Goal: Information Seeking & Learning: Learn about a topic

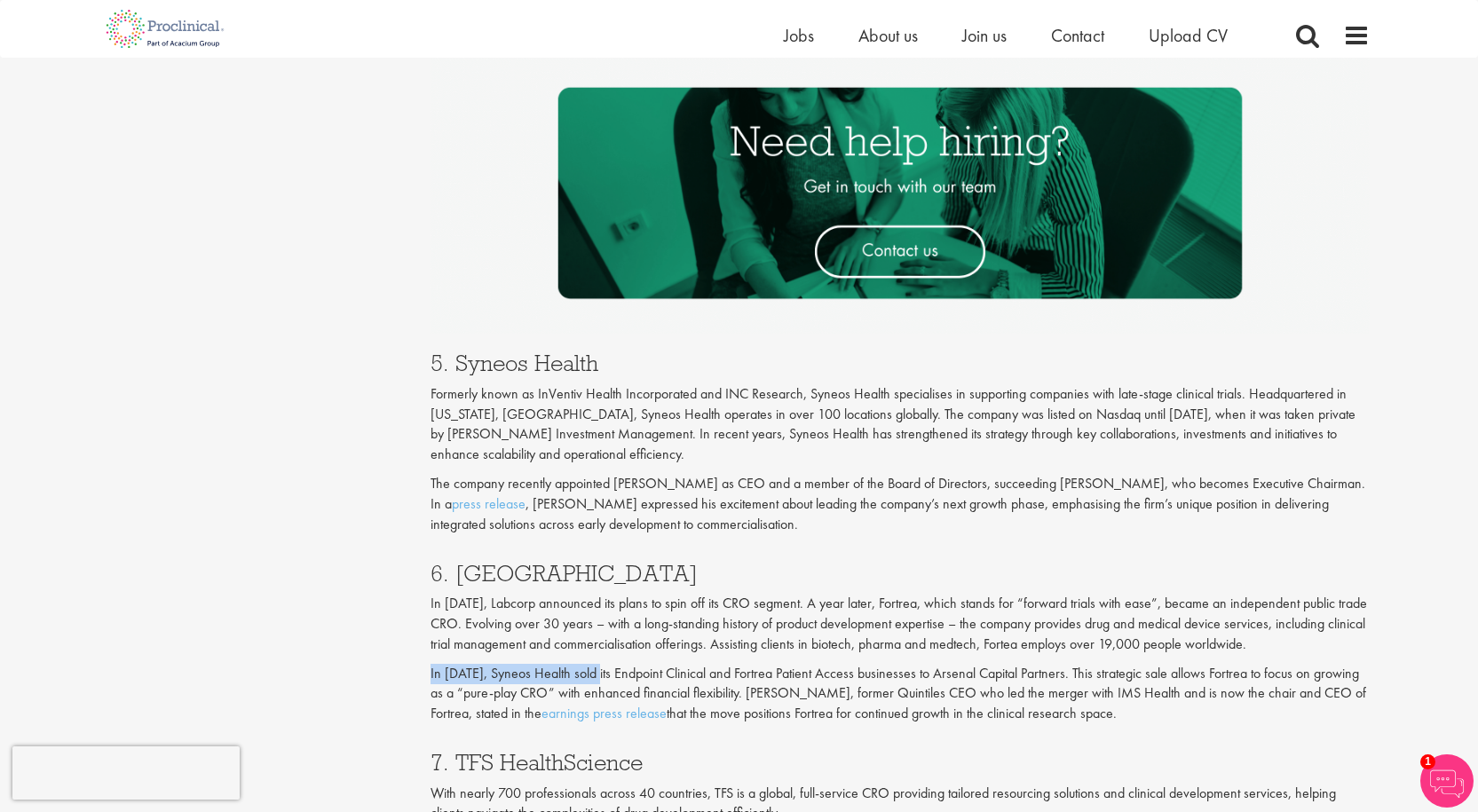
drag, startPoint x: 430, startPoint y: 678, endPoint x: 621, endPoint y: 672, distance: 191.1
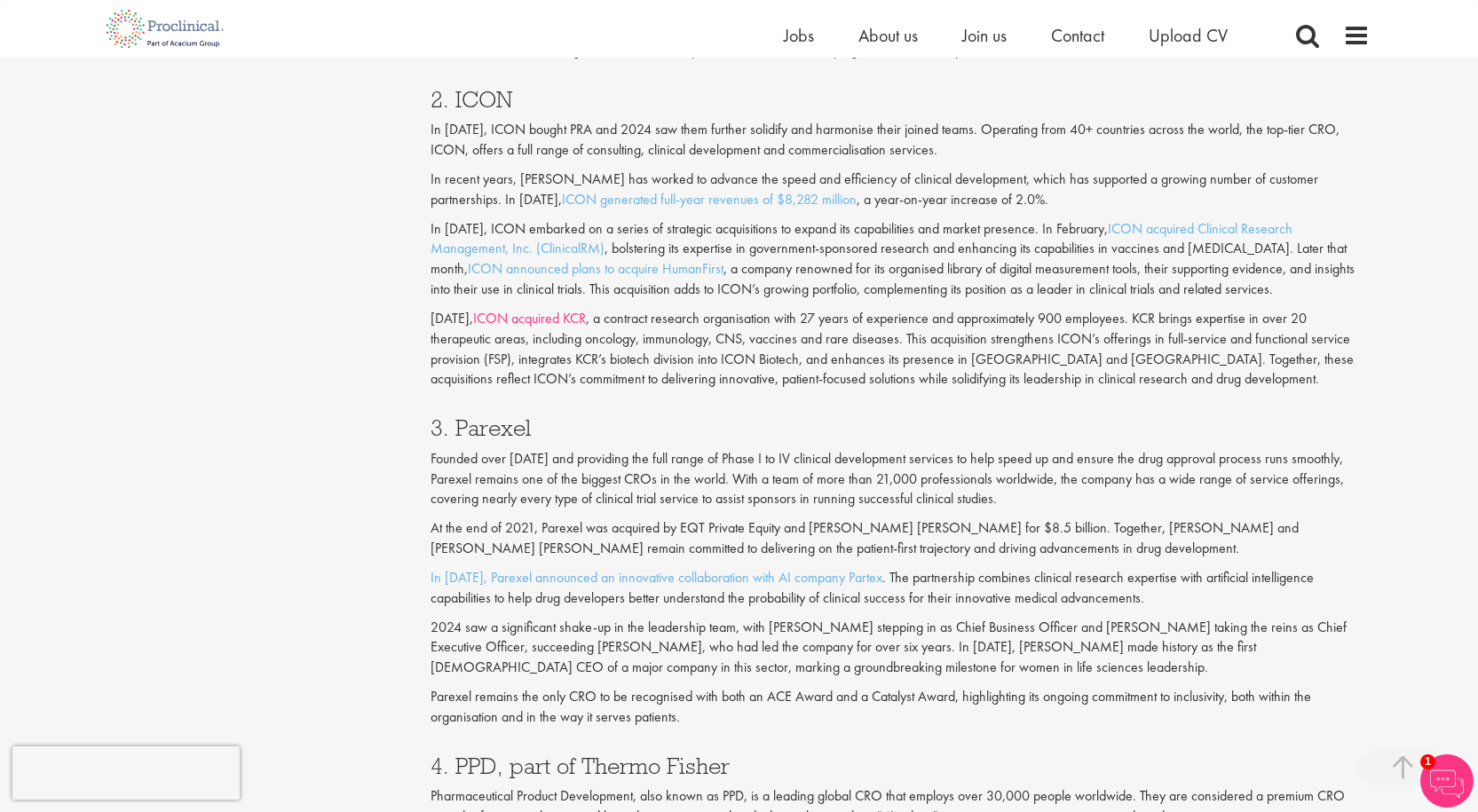
scroll to position [1741, 0]
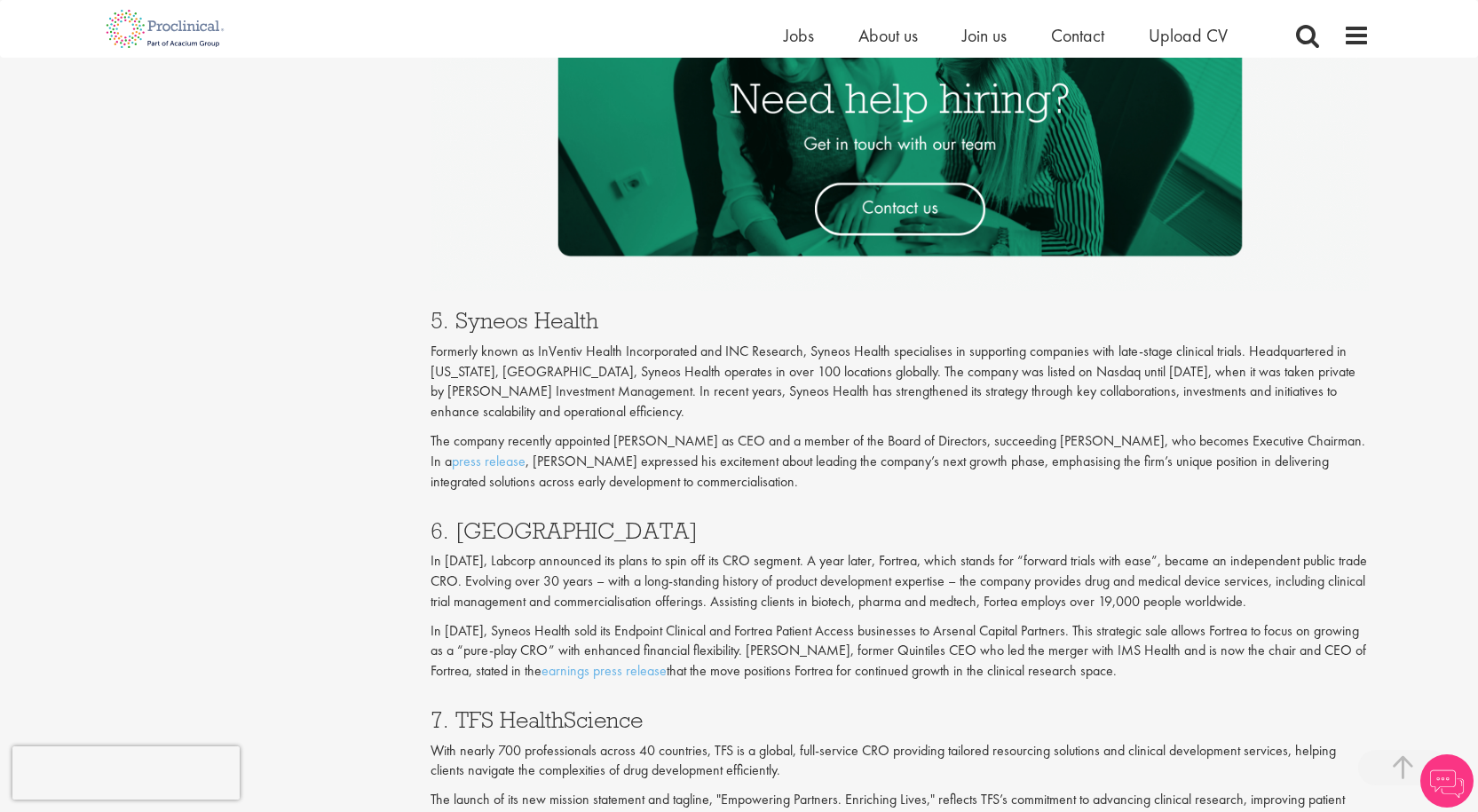
scroll to position [2805, 0]
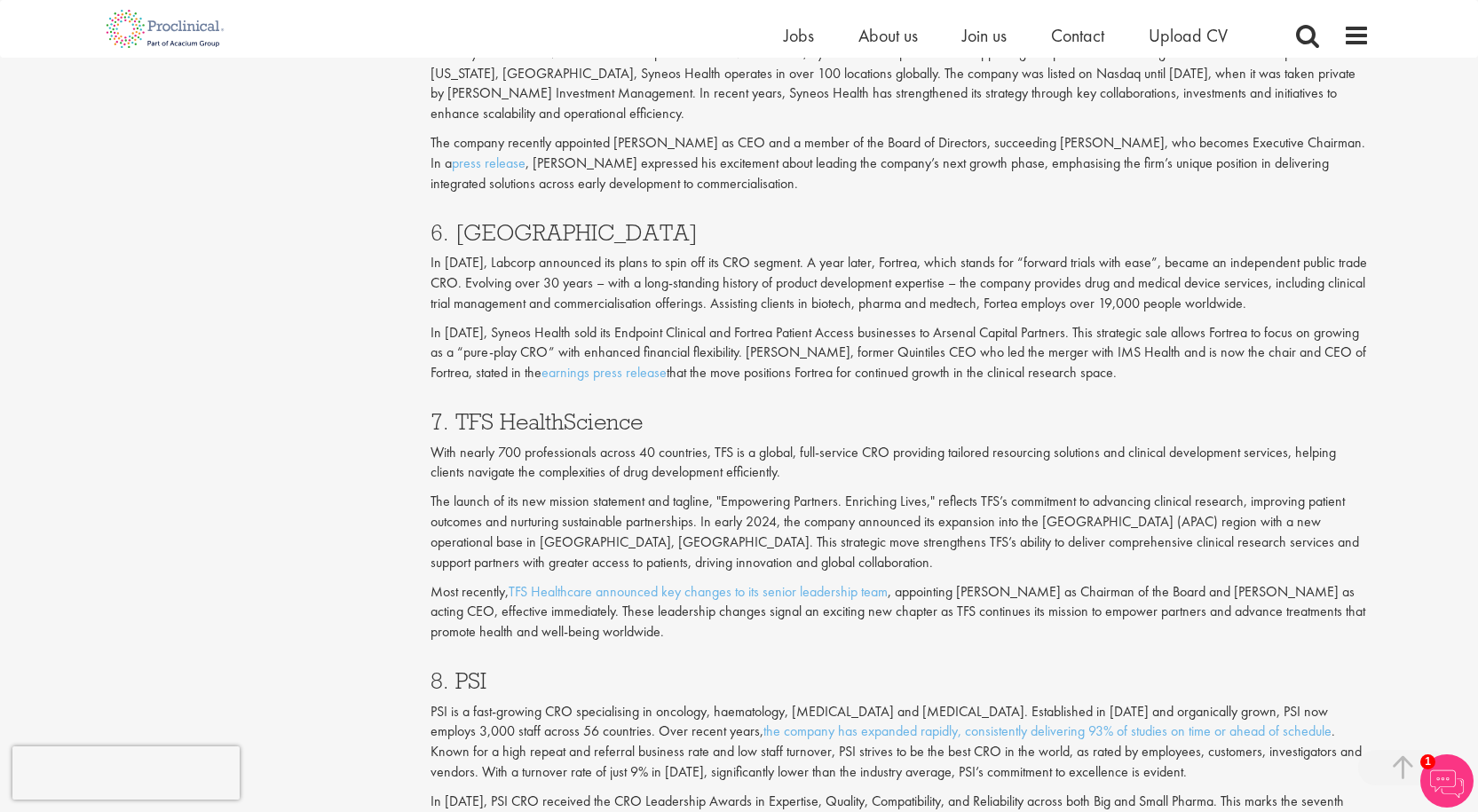
scroll to position [2717, 0]
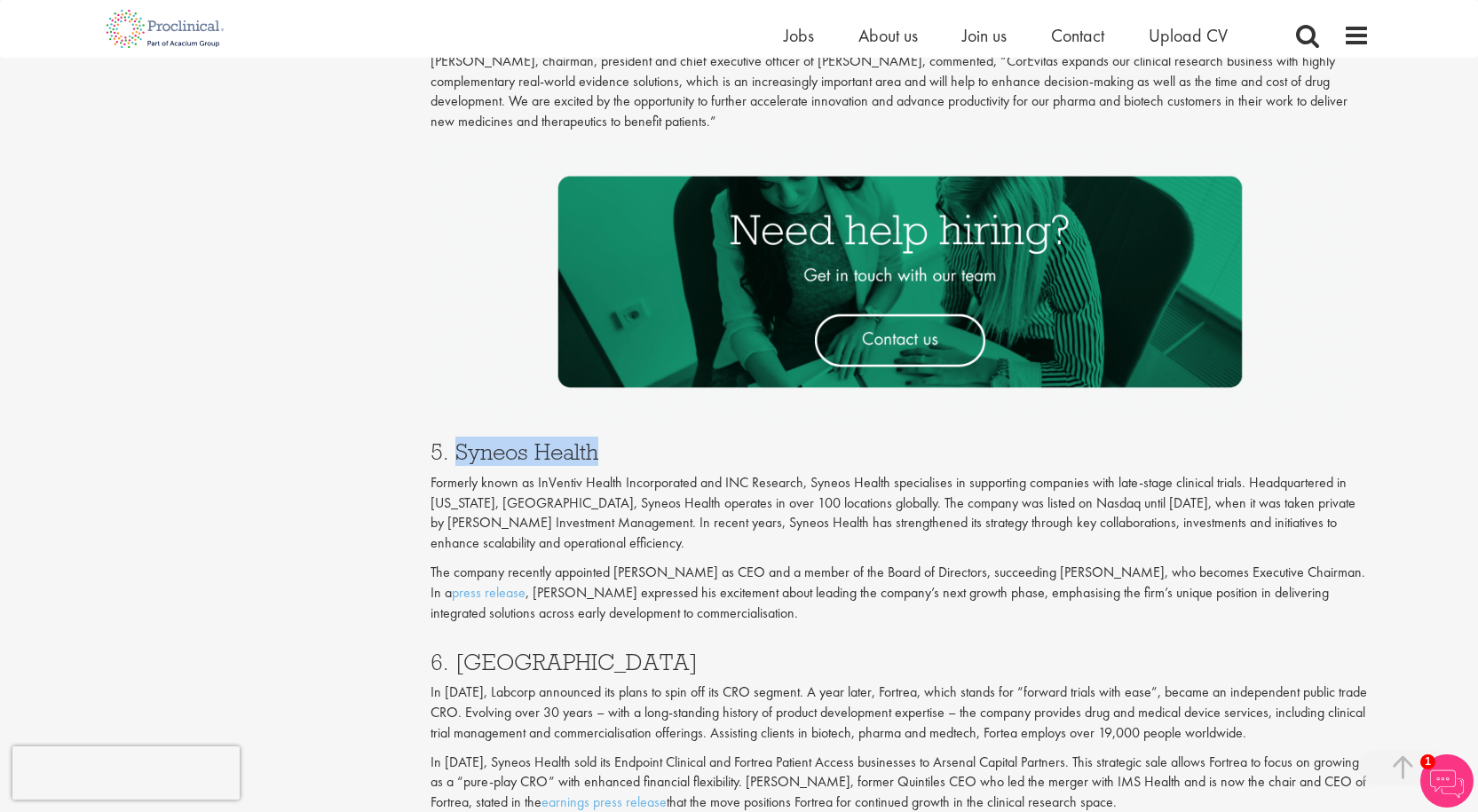
drag, startPoint x: 481, startPoint y: 456, endPoint x: 630, endPoint y: 459, distance: 149.0
click at [629, 459] on h3 "5. Syneos Health" at bounding box center [899, 451] width 939 height 23
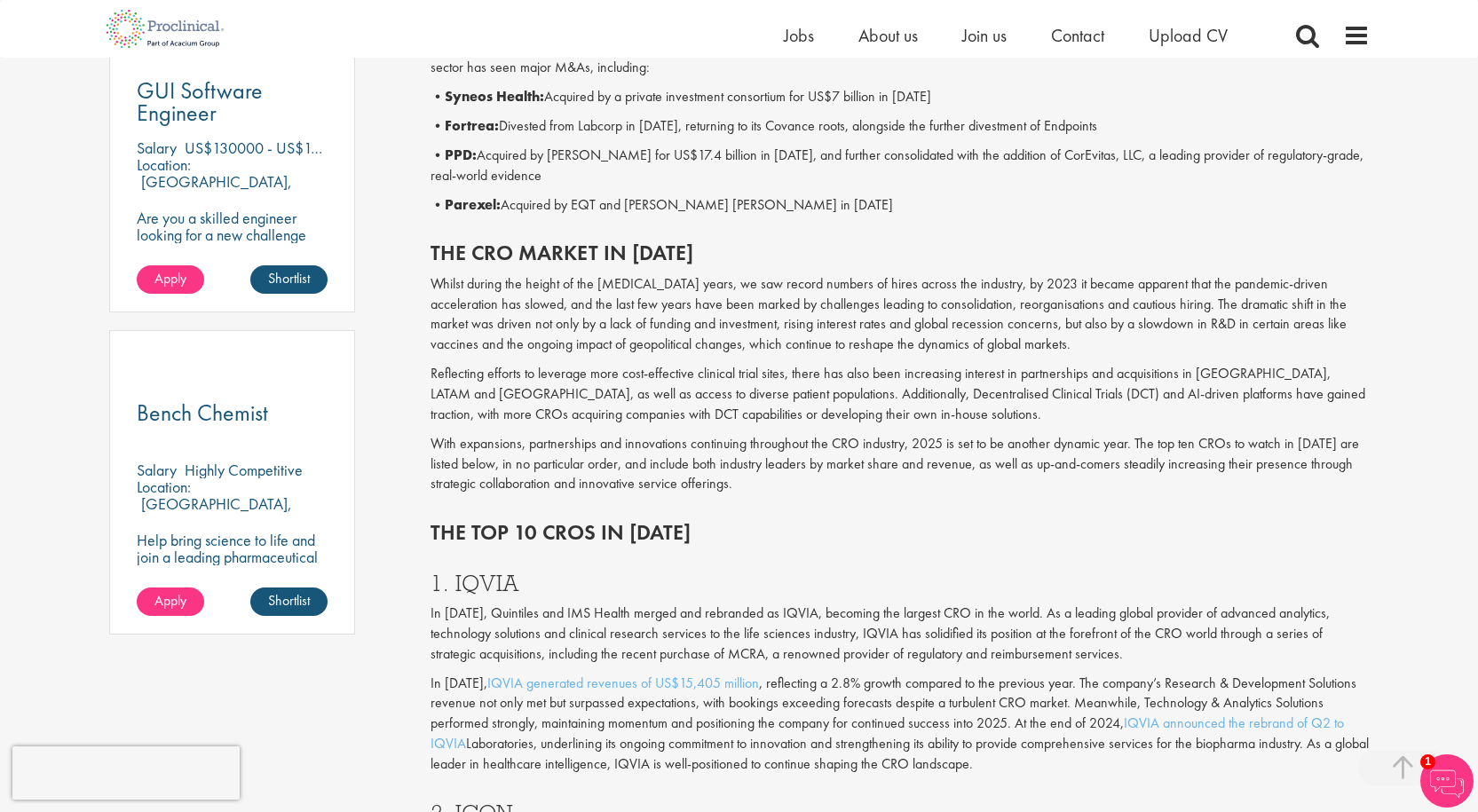
scroll to position [1030, 0]
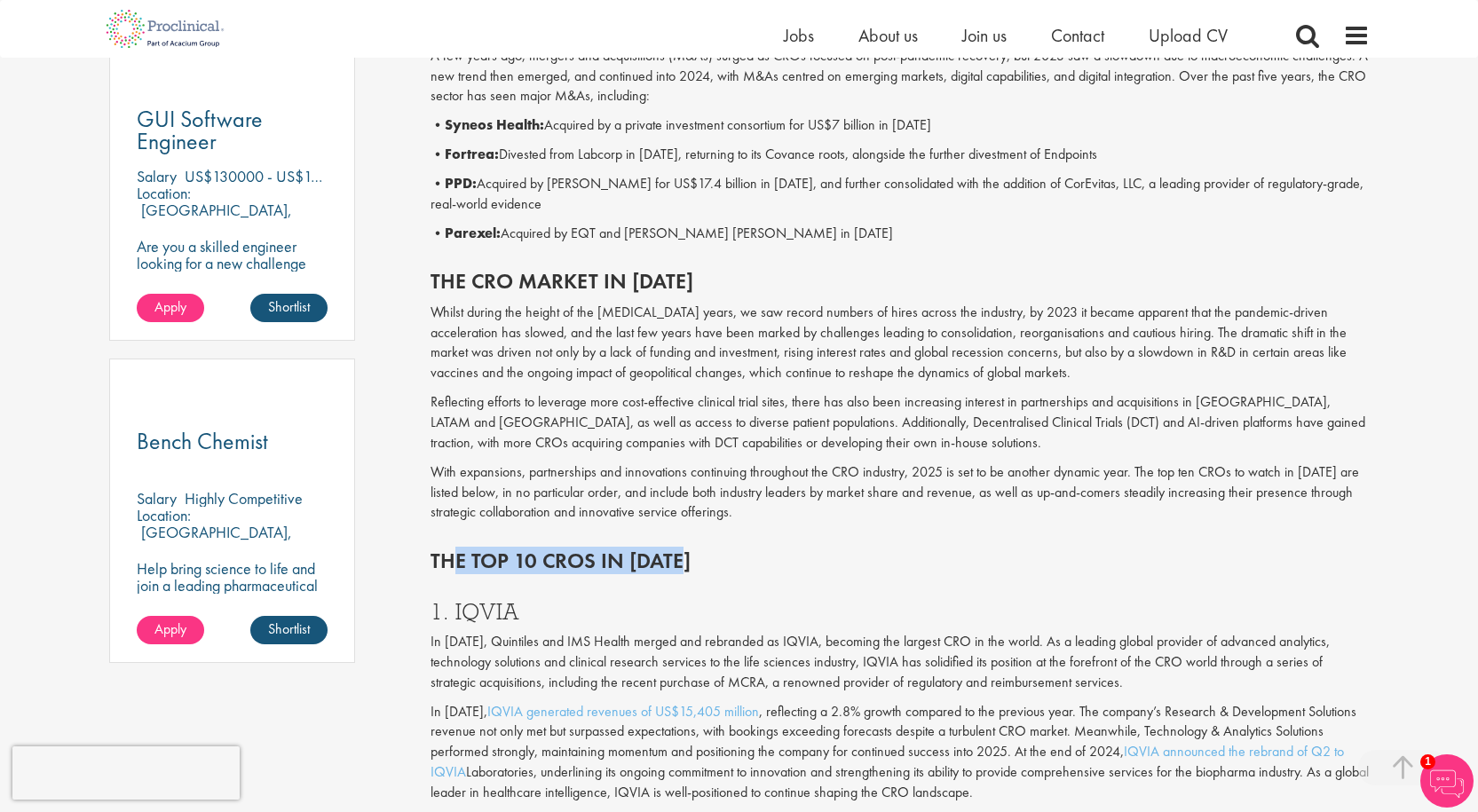
drag, startPoint x: 514, startPoint y: 575, endPoint x: 825, endPoint y: 566, distance: 311.1
click at [821, 564] on h2 "The top 10 CROs in [DATE]" at bounding box center [899, 560] width 939 height 23
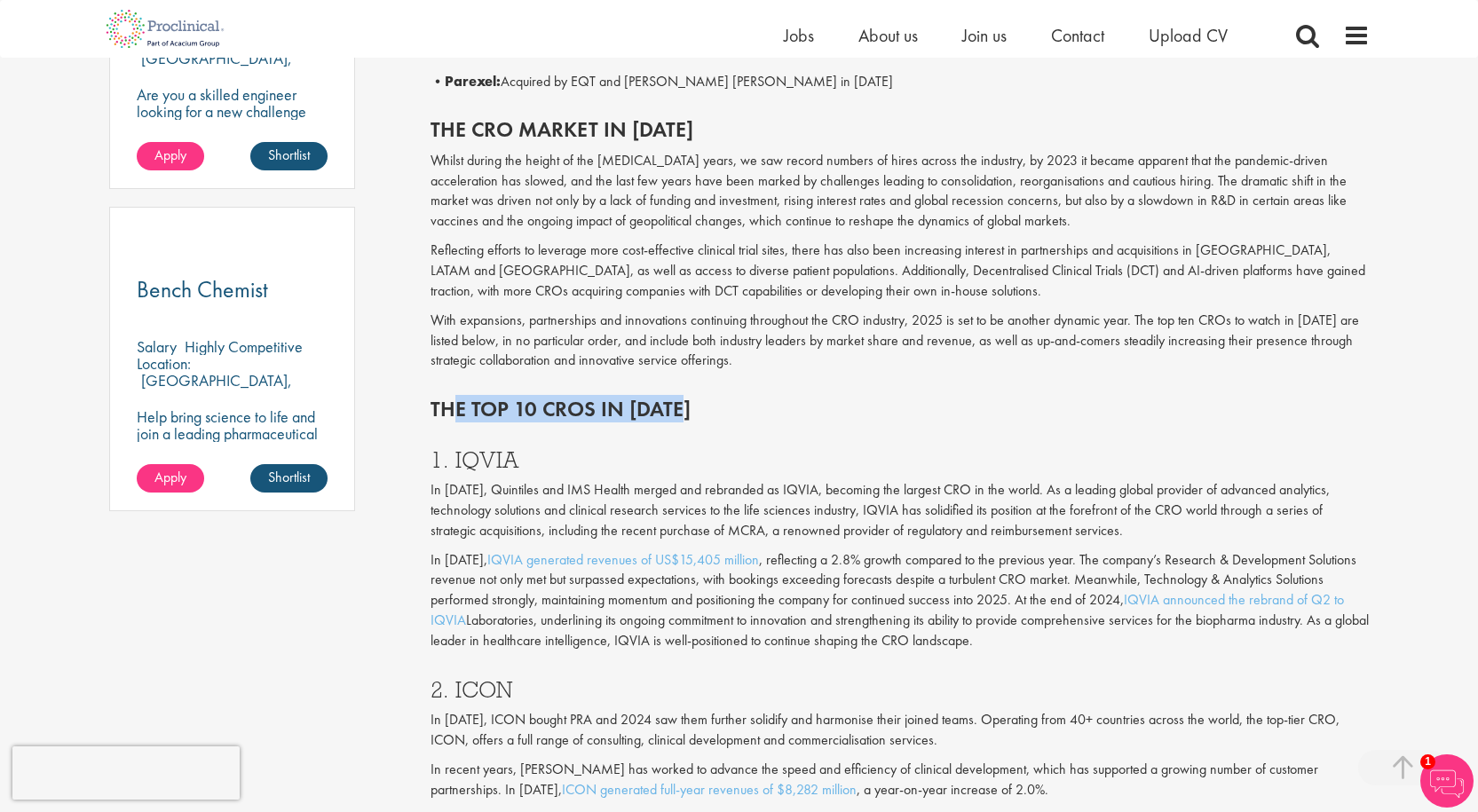
scroll to position [1208, 0]
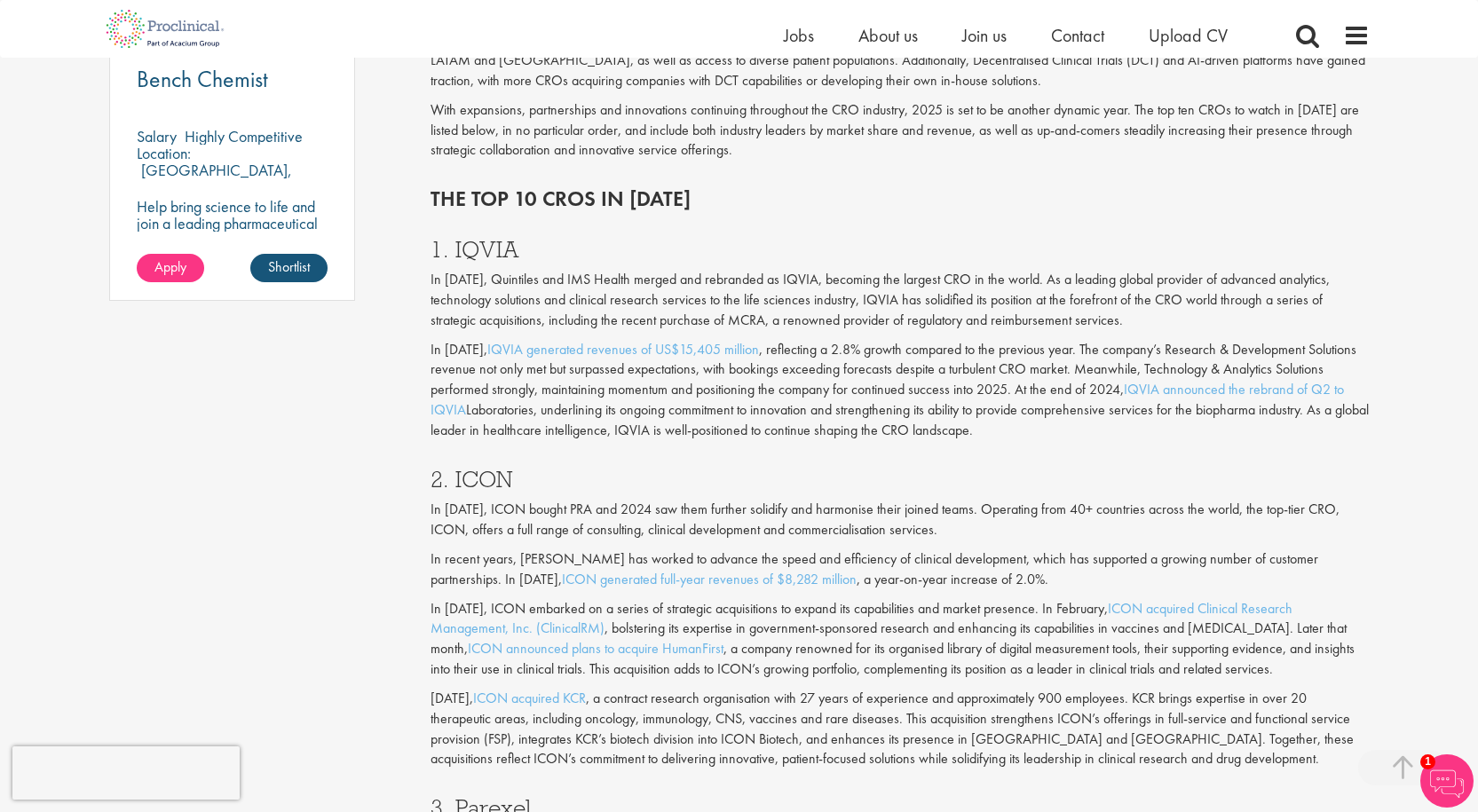
scroll to position [1385, 0]
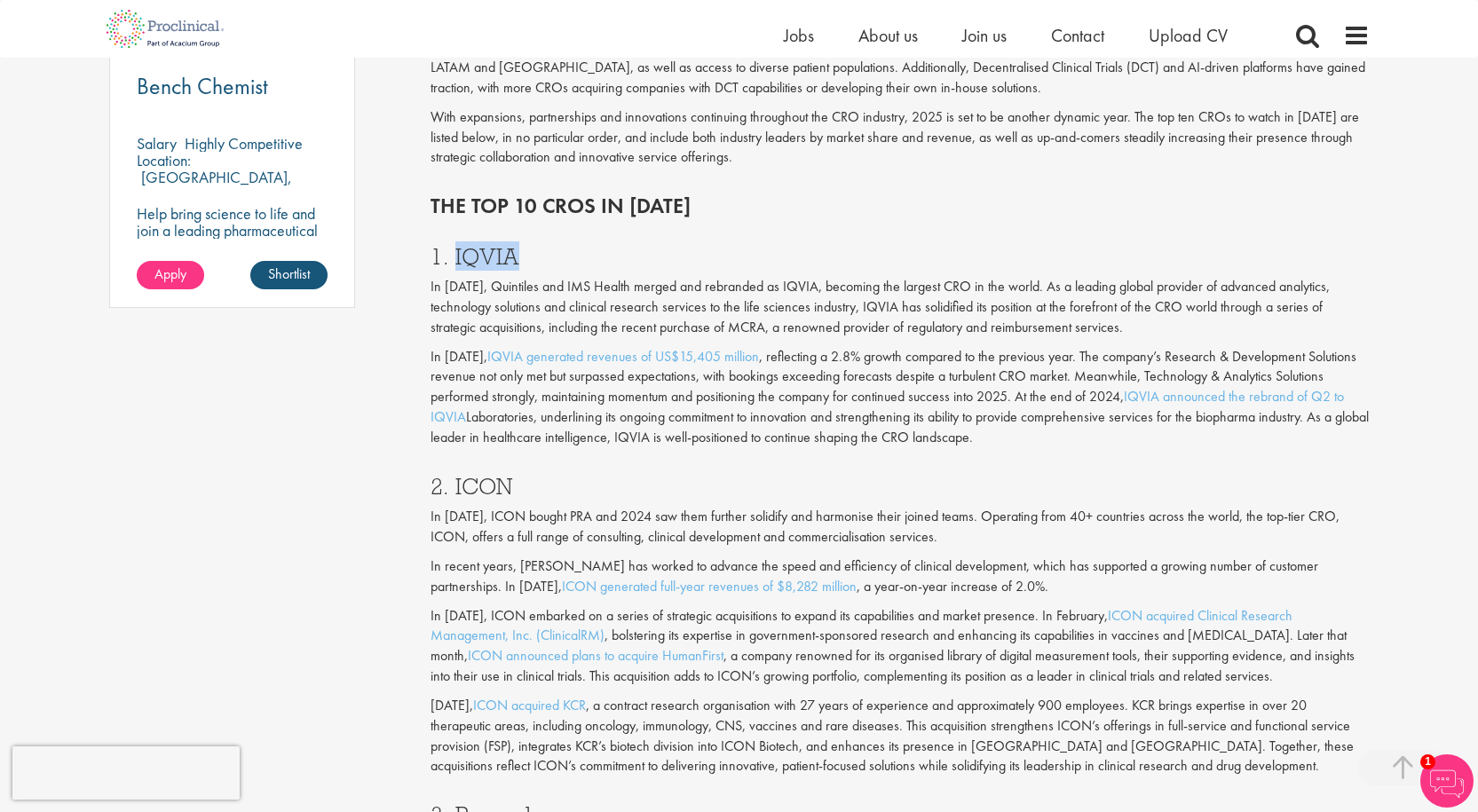
drag, startPoint x: 454, startPoint y: 250, endPoint x: 574, endPoint y: 254, distance: 120.1
click at [572, 254] on h3 "1. IQVIA" at bounding box center [899, 256] width 939 height 23
drag, startPoint x: 453, startPoint y: 482, endPoint x: 590, endPoint y: 467, distance: 137.8
click at [550, 469] on div "2. ICON In [DATE], ICON bought PRA and 2024 saw them further solidify and harmo…" at bounding box center [900, 622] width 966 height 330
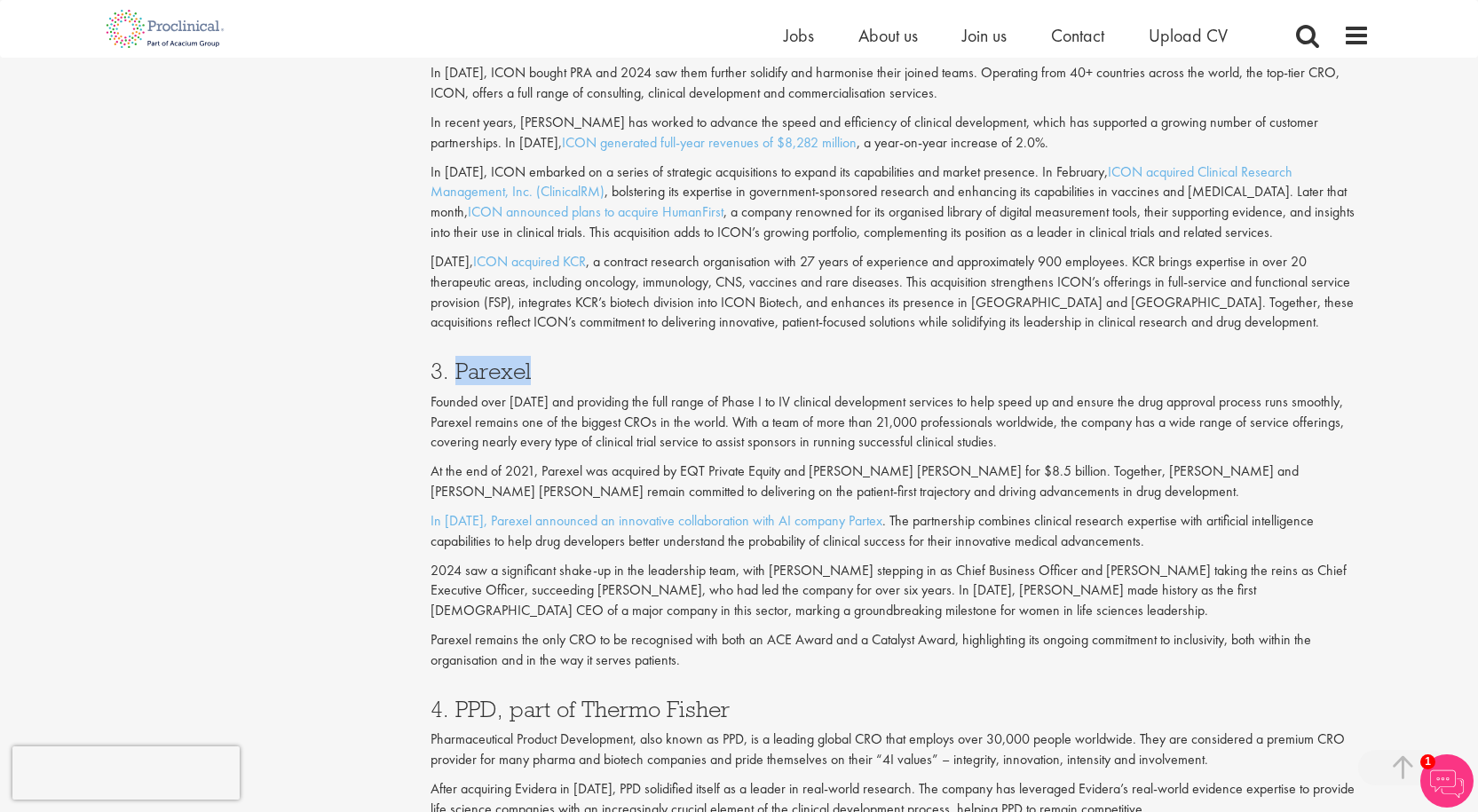
drag, startPoint x: 533, startPoint y: 373, endPoint x: 677, endPoint y: 364, distance: 144.3
click at [662, 367] on h3 "3. Parexel" at bounding box center [899, 370] width 939 height 23
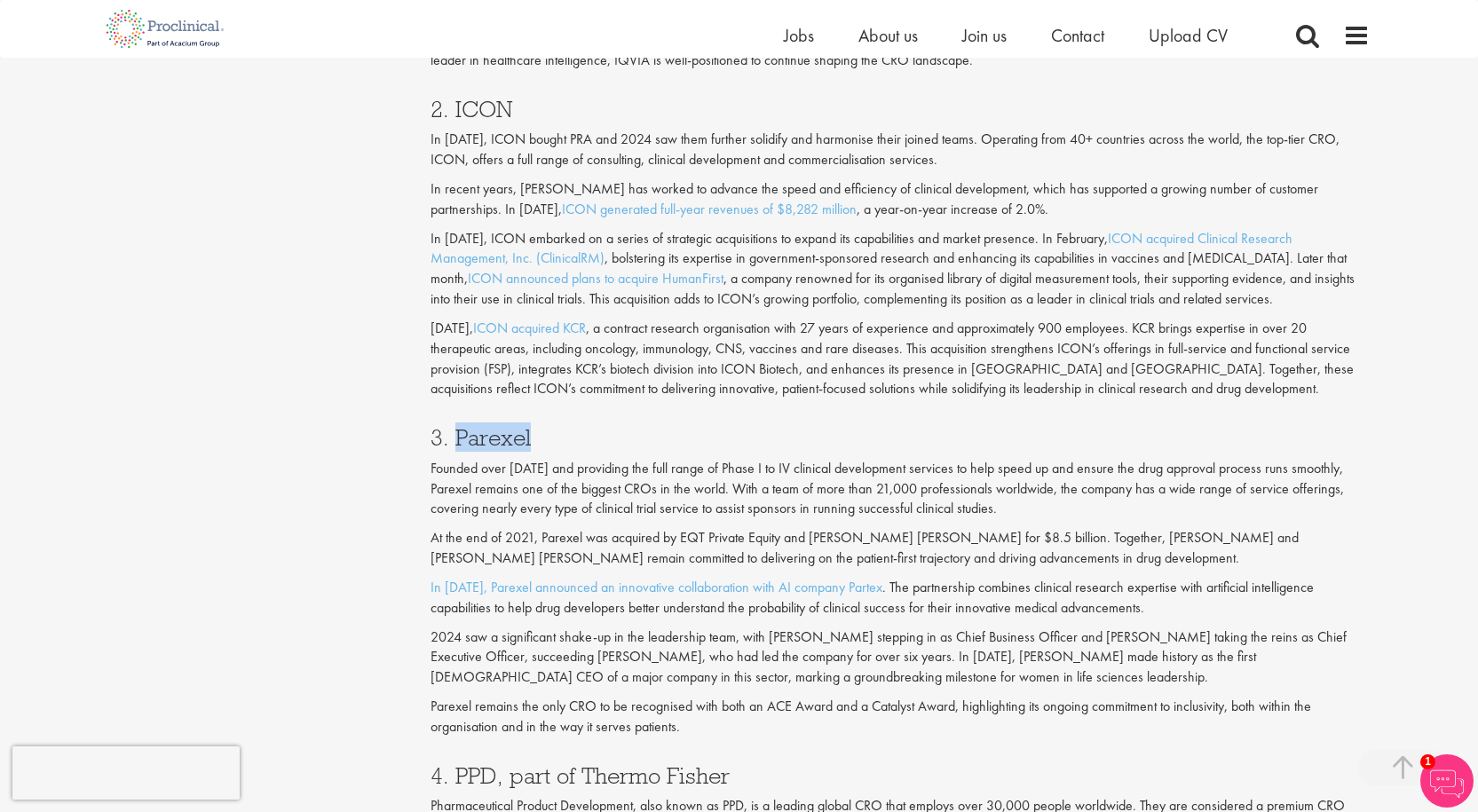
scroll to position [1651, 0]
